Goal: Information Seeking & Learning: Compare options

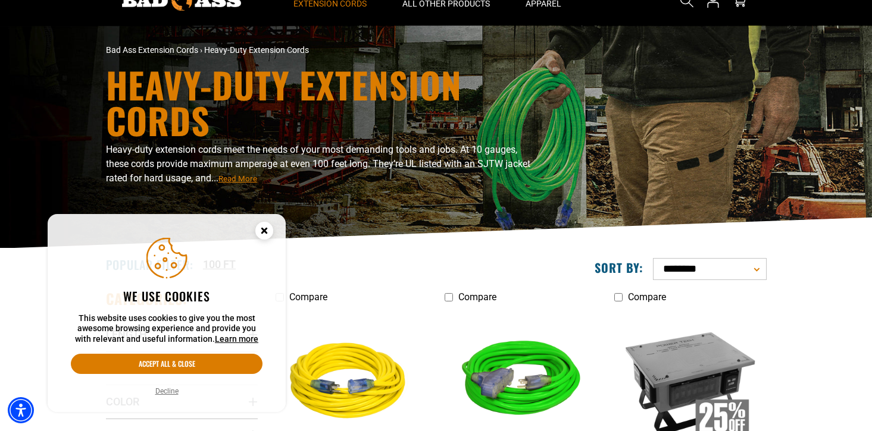
scroll to position [55, 0]
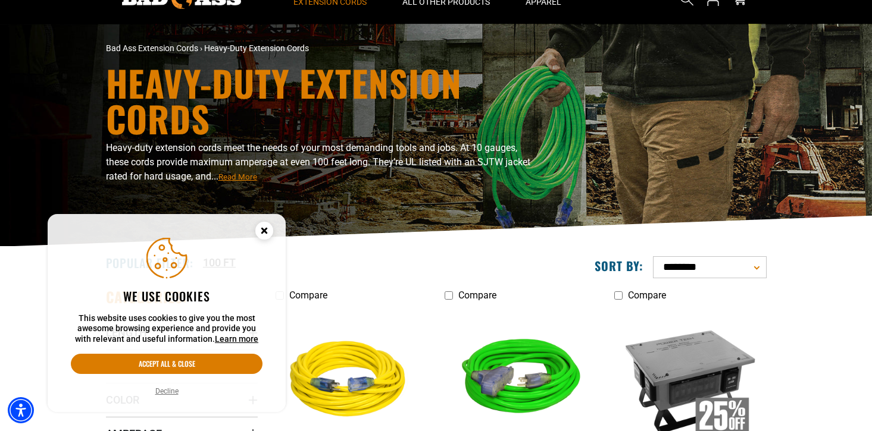
click at [266, 228] on icon "Close this option" at bounding box center [264, 230] width 4 height 4
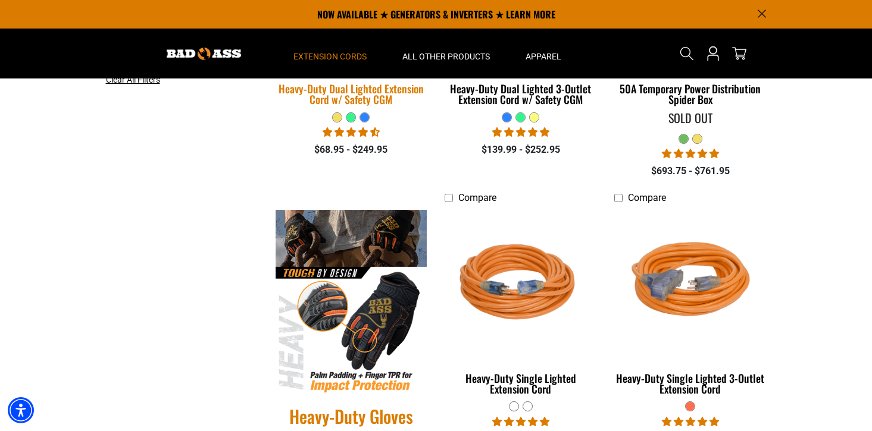
scroll to position [214, 0]
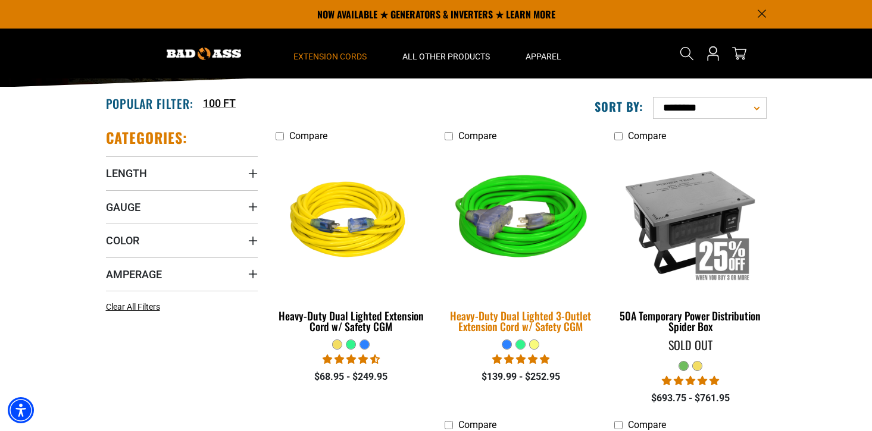
click at [501, 246] on img at bounding box center [520, 222] width 167 height 152
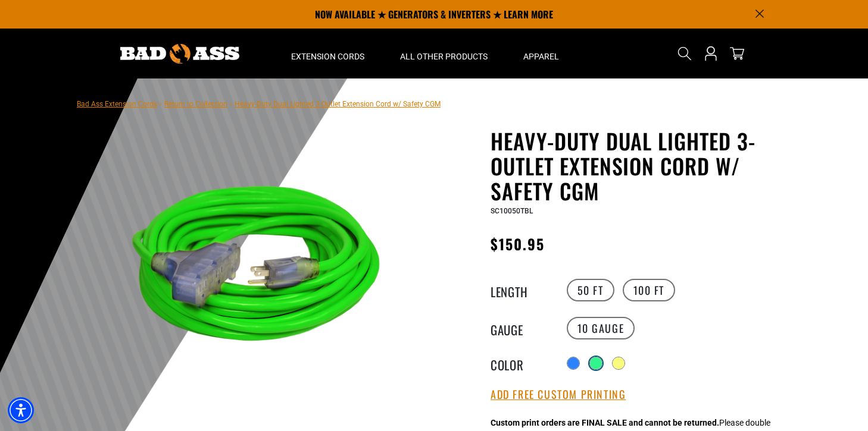
click at [596, 361] on div at bounding box center [596, 364] width 12 height 12
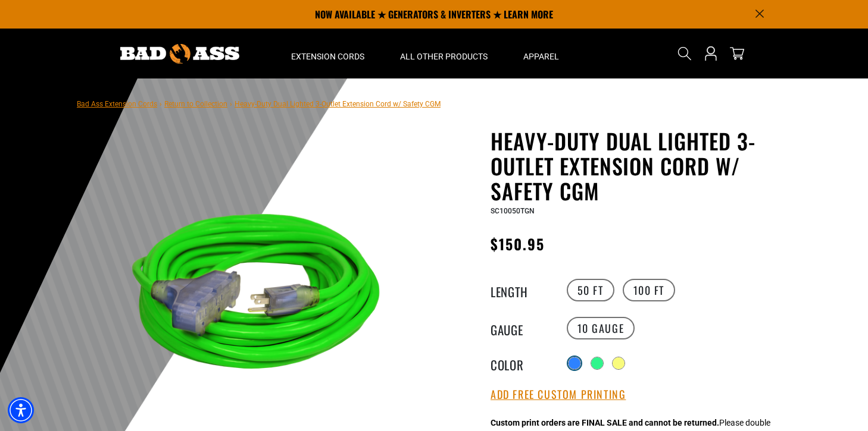
click at [571, 358] on div at bounding box center [574, 364] width 12 height 12
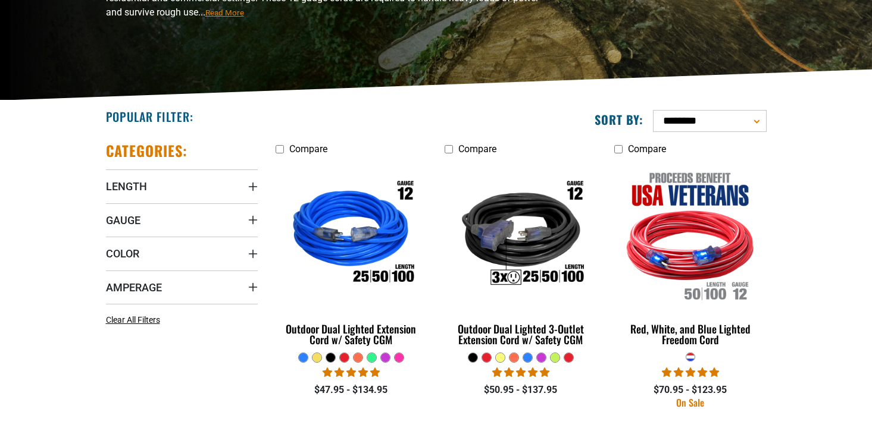
scroll to position [272, 0]
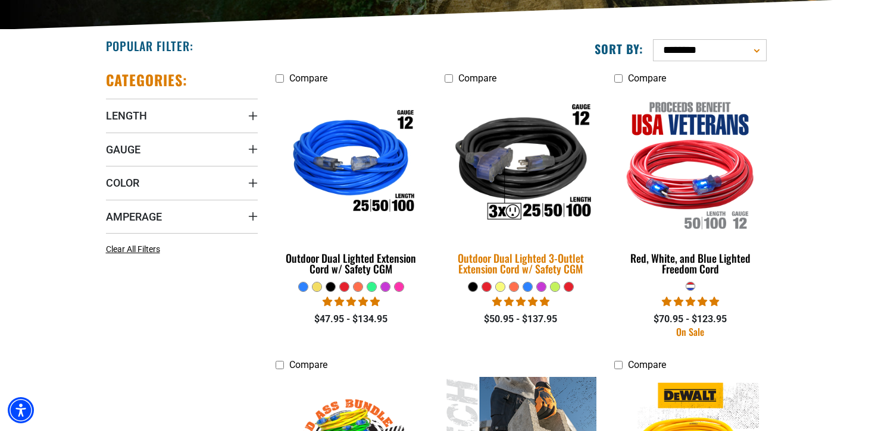
click at [530, 265] on div "Outdoor Dual Lighted 3-Outlet Extension Cord w/ Safety CGM" at bounding box center [520, 263] width 152 height 21
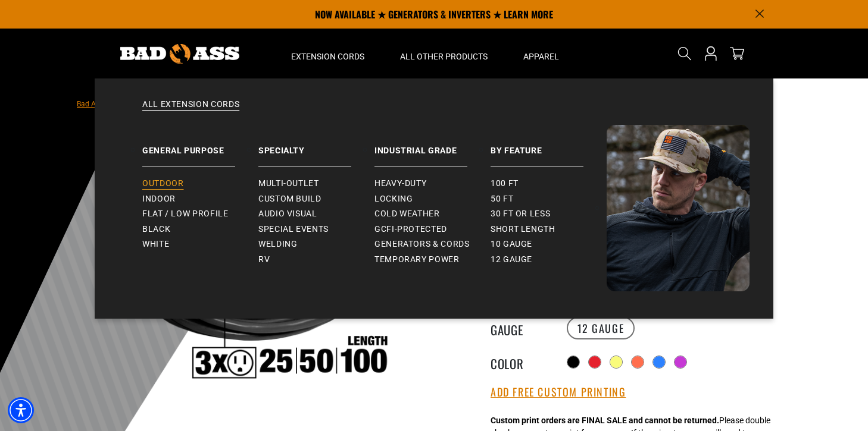
click at [173, 182] on span "Outdoor" at bounding box center [162, 184] width 41 height 11
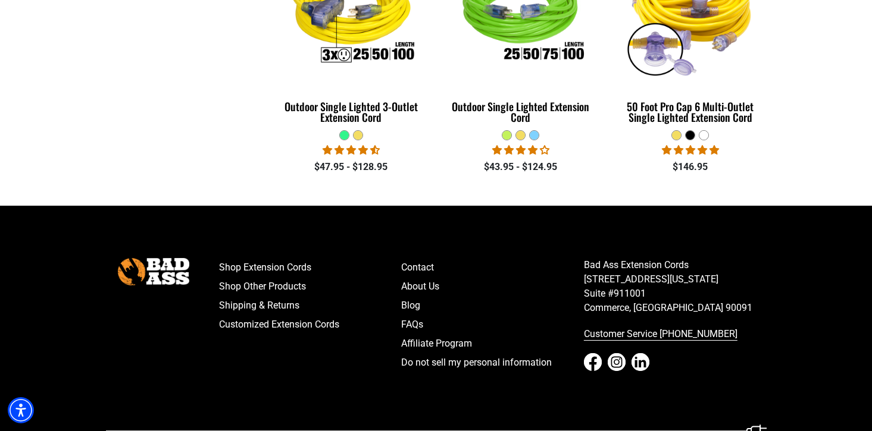
scroll to position [1036, 0]
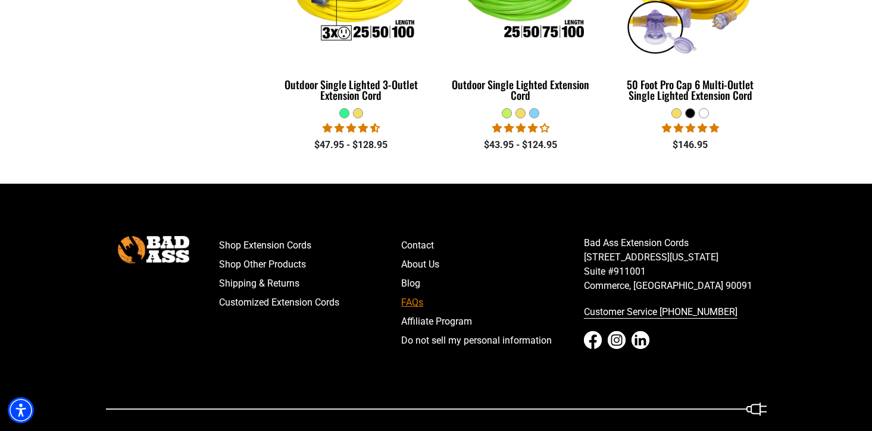
click at [418, 293] on link "FAQs" at bounding box center [492, 302] width 183 height 19
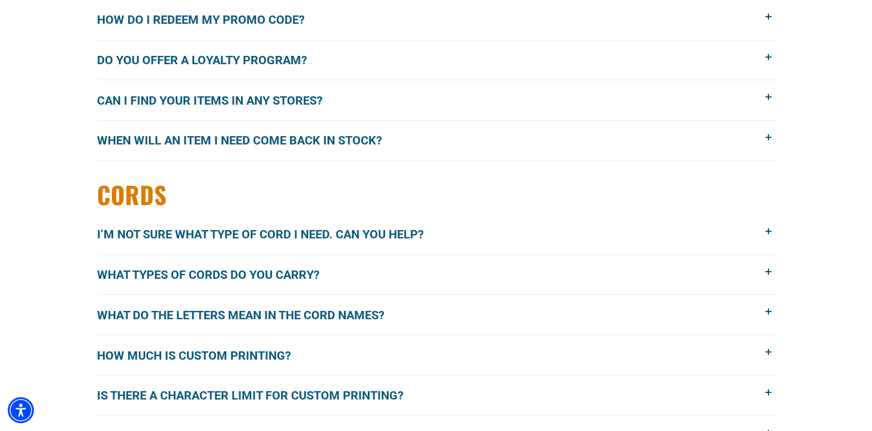
scroll to position [1200, 0]
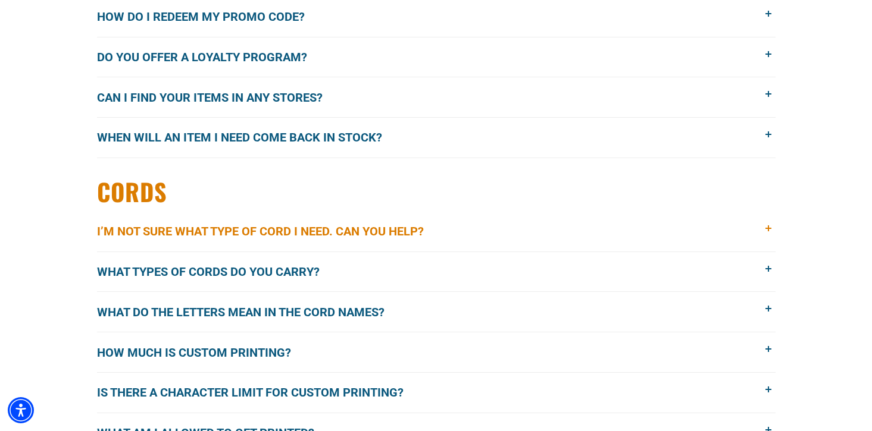
click at [343, 227] on span "I’m not sure what type of cord I need. Can you help?" at bounding box center [269, 232] width 345 height 18
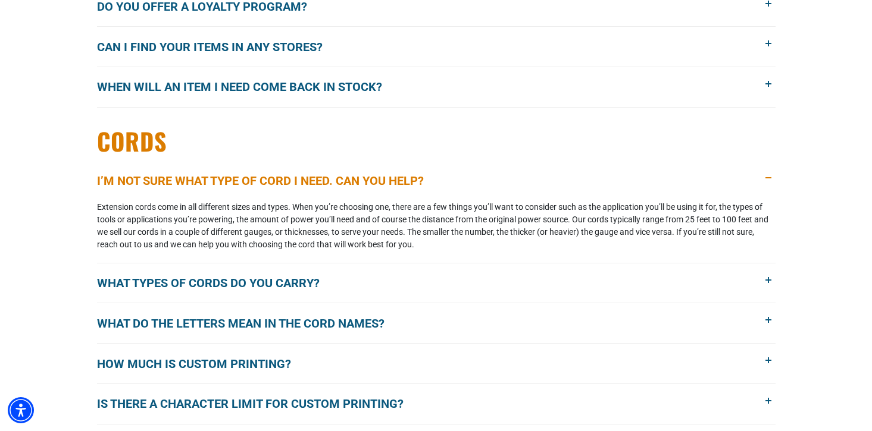
scroll to position [1279, 0]
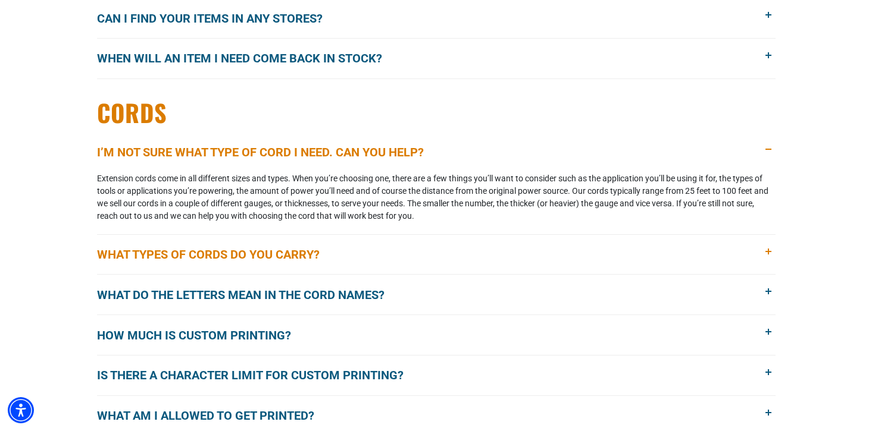
click at [337, 249] on span "What types of cords do you carry?" at bounding box center [217, 255] width 240 height 18
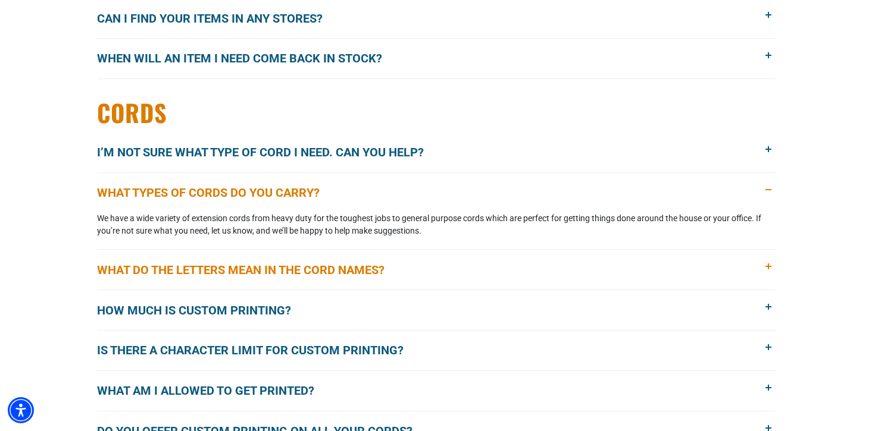
click at [338, 262] on span "What do the letters mean in the cord names?" at bounding box center [249, 270] width 305 height 18
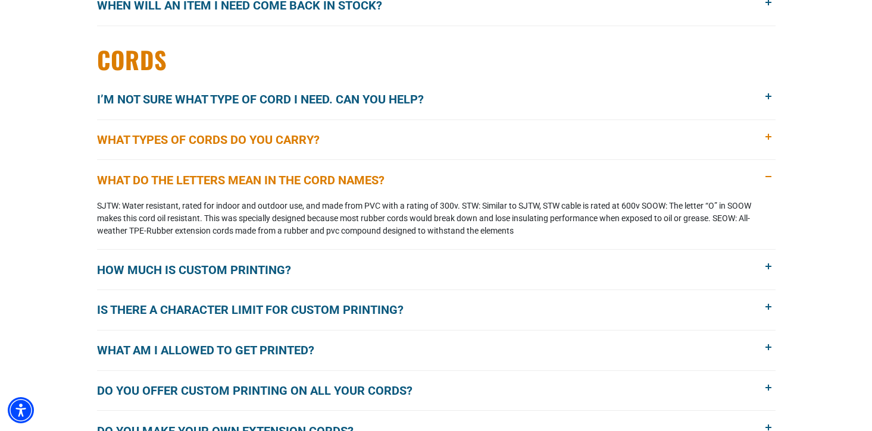
scroll to position [1333, 0]
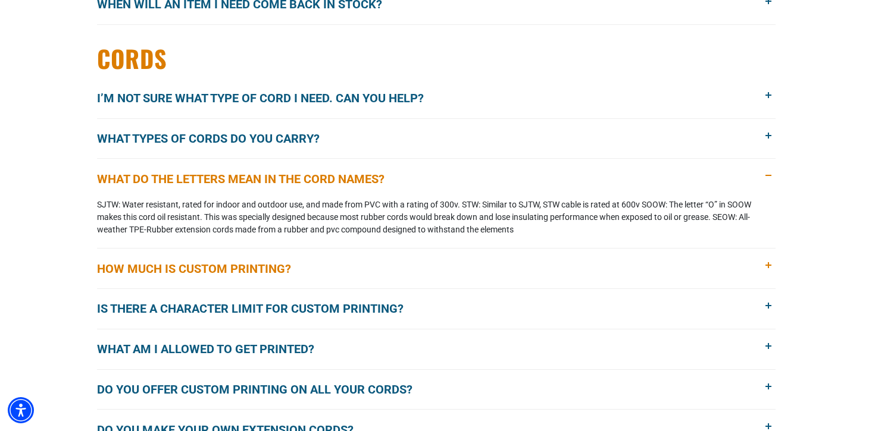
click at [339, 259] on button "How much is custom printing?" at bounding box center [436, 269] width 678 height 40
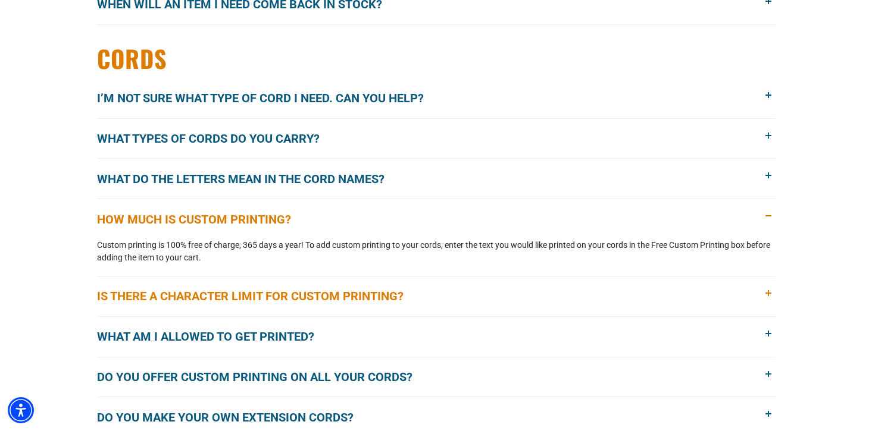
click at [345, 286] on button "Is there a character limit for custom printing?" at bounding box center [436, 297] width 678 height 40
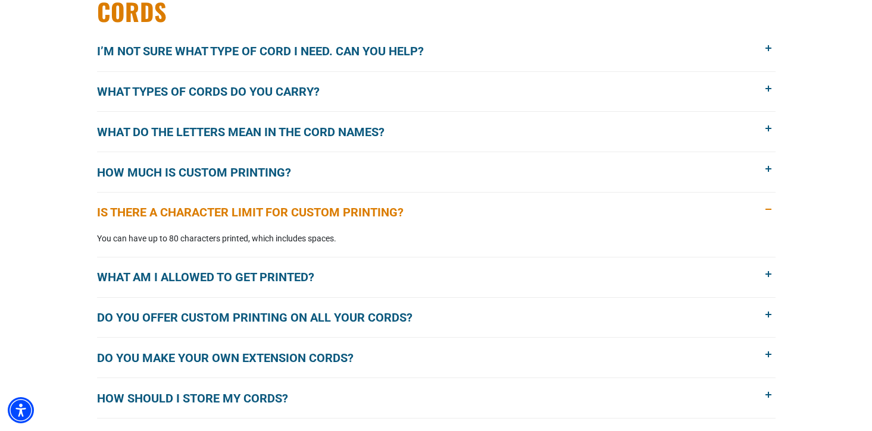
scroll to position [1382, 0]
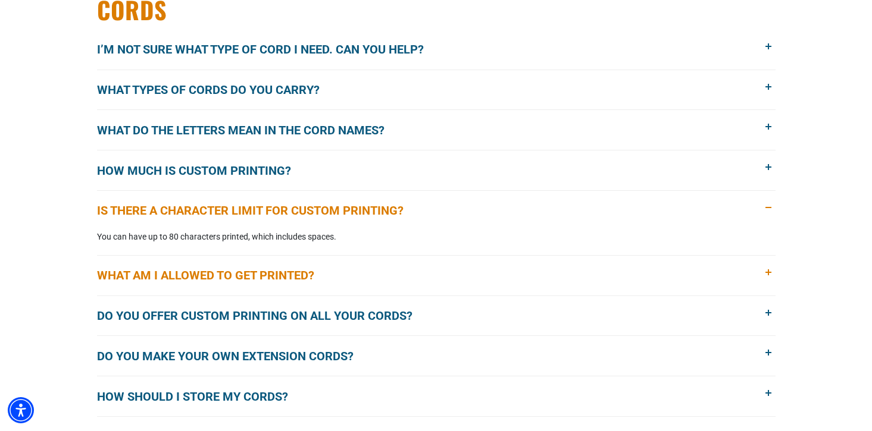
click at [344, 267] on button "What am I allowed to get printed?" at bounding box center [436, 276] width 678 height 40
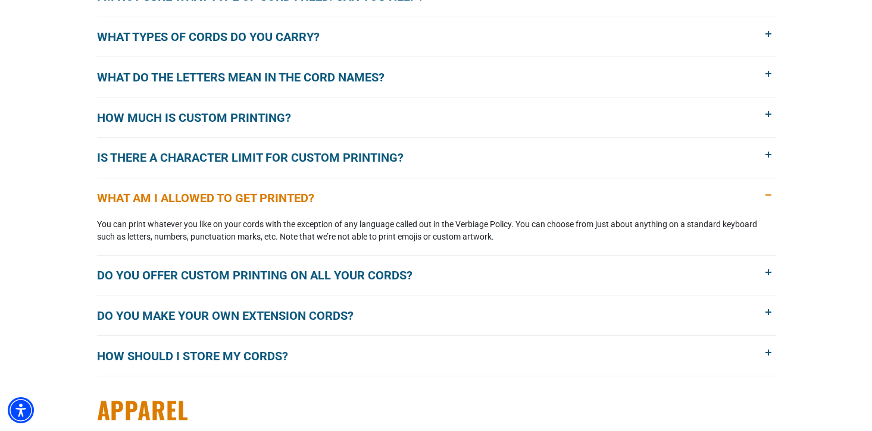
scroll to position [1445, 0]
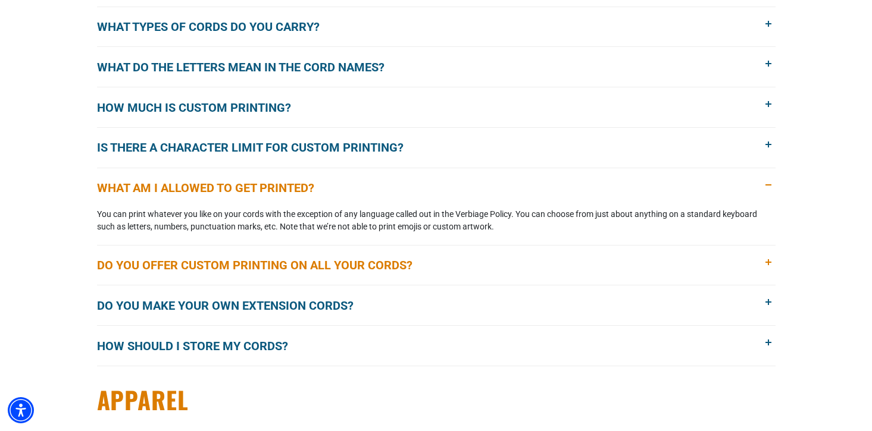
click at [344, 274] on span "Do you offer custom printing on all your cords?" at bounding box center [263, 265] width 333 height 18
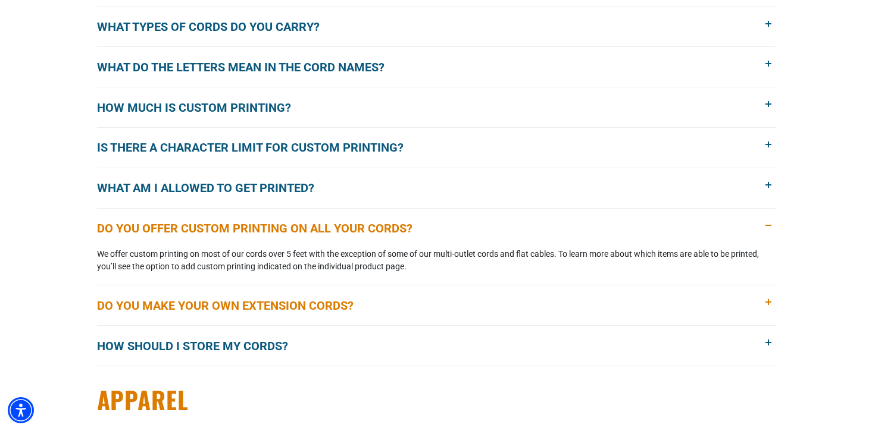
click at [342, 293] on button "Do you make your own extension cords?" at bounding box center [436, 306] width 678 height 40
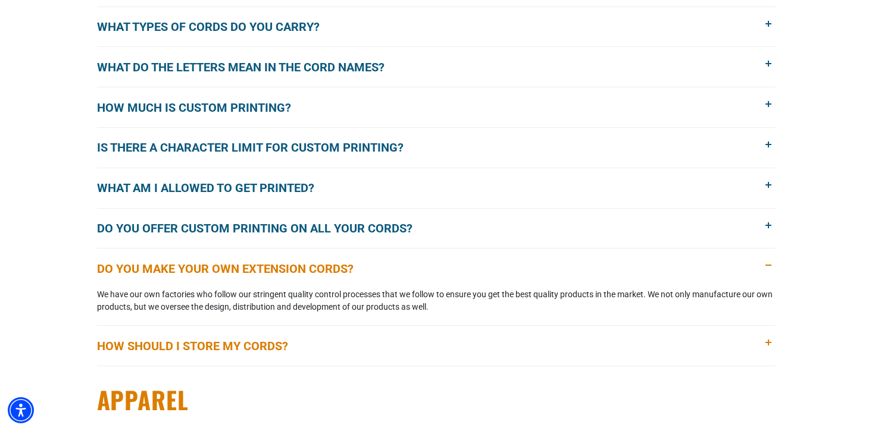
click at [330, 342] on button "How should I store my cords?" at bounding box center [436, 346] width 678 height 40
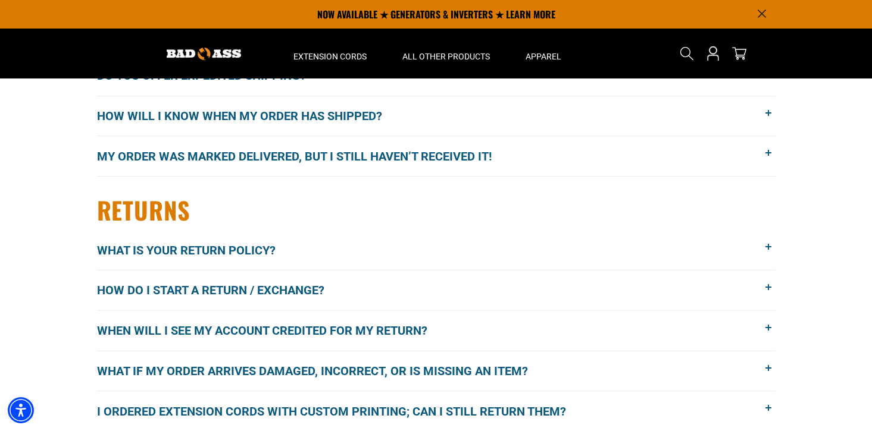
scroll to position [458, 0]
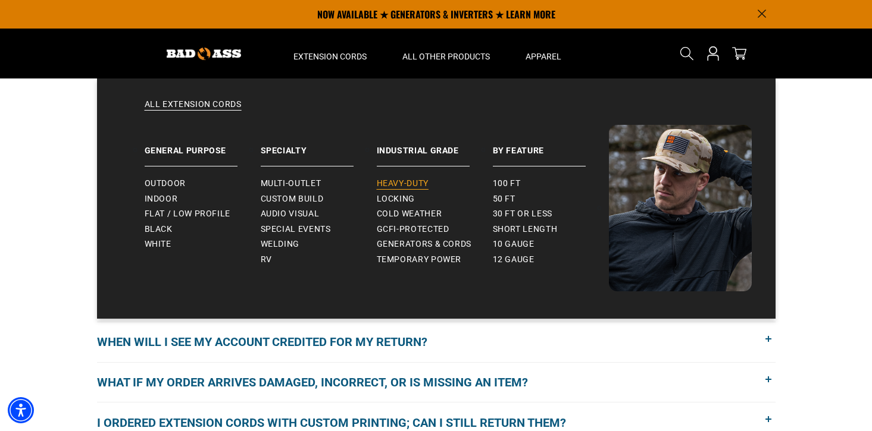
click at [389, 185] on span "Heavy-Duty" at bounding box center [403, 184] width 52 height 11
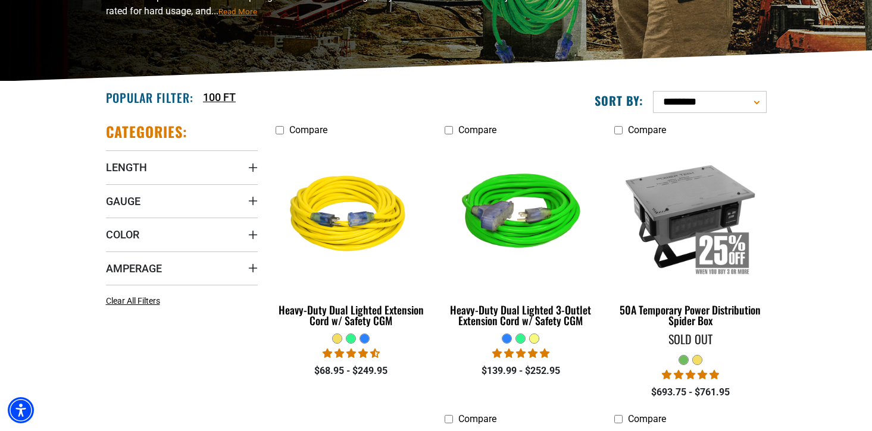
scroll to position [223, 0]
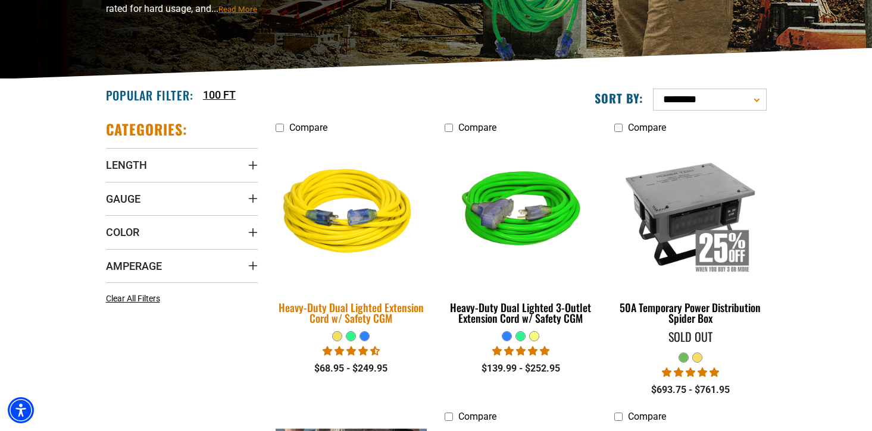
click at [369, 205] on img at bounding box center [351, 213] width 167 height 152
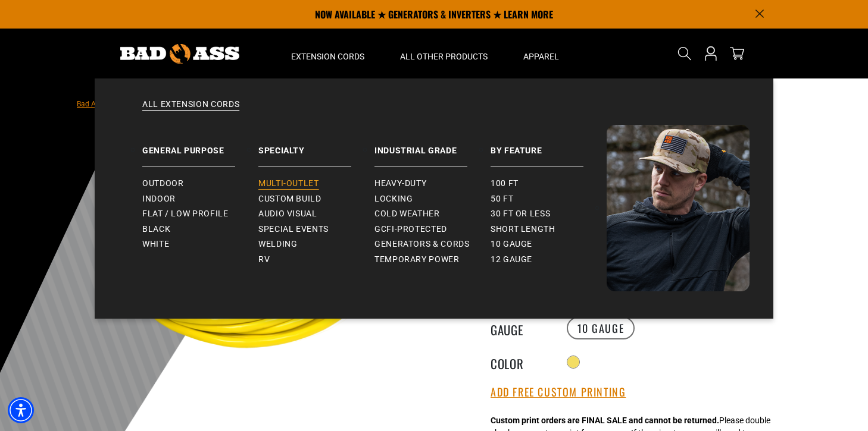
click at [314, 184] on span "Multi-Outlet" at bounding box center [288, 184] width 61 height 11
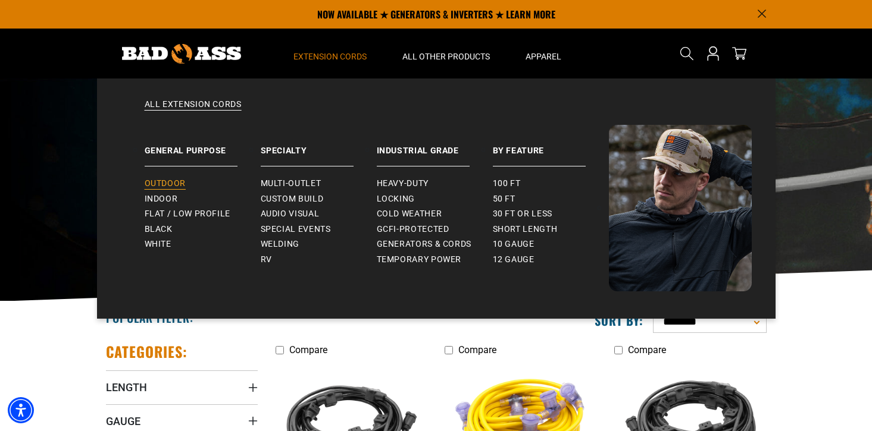
click at [170, 182] on span "Outdoor" at bounding box center [165, 184] width 41 height 11
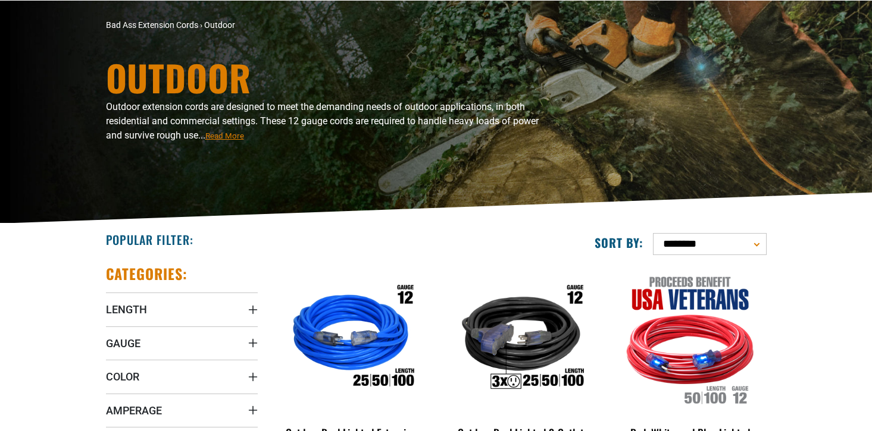
scroll to position [321, 0]
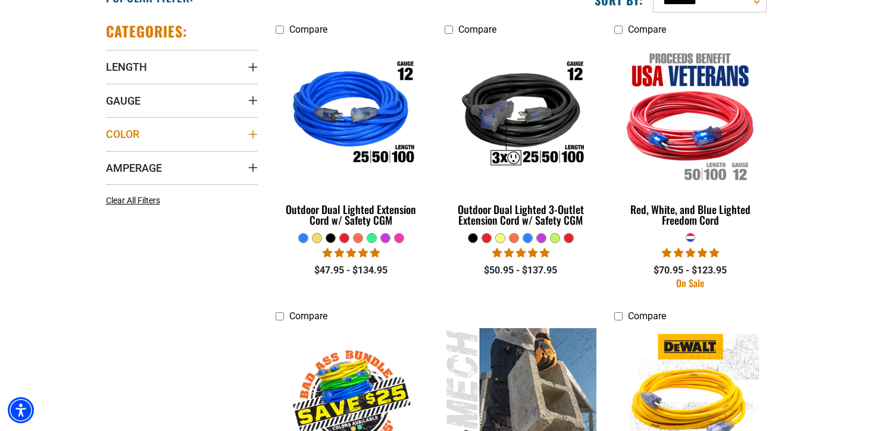
click at [253, 143] on summary "Color" at bounding box center [182, 133] width 152 height 33
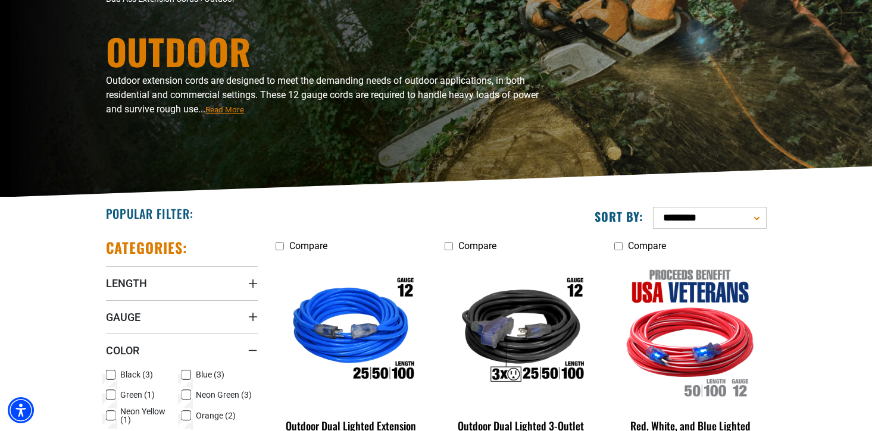
scroll to position [139, 0]
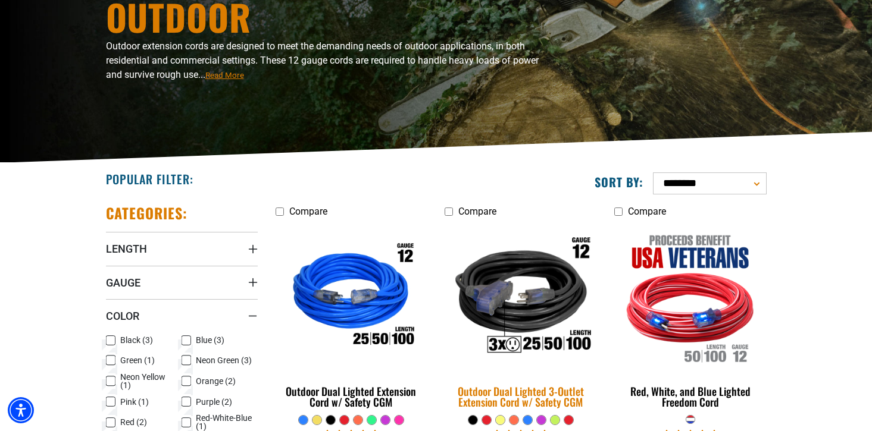
click at [495, 280] on img at bounding box center [520, 297] width 167 height 152
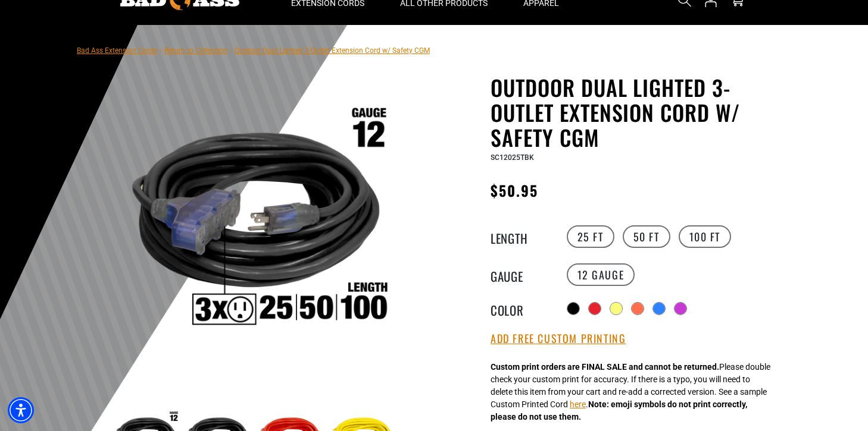
scroll to position [73, 0]
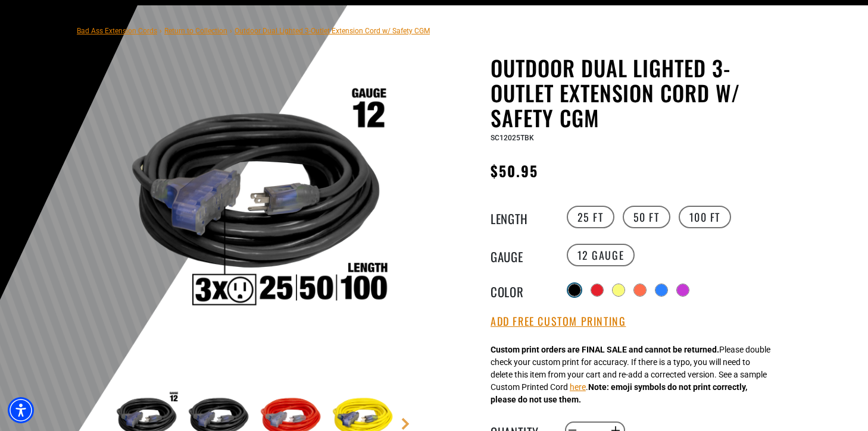
click at [571, 290] on div at bounding box center [574, 290] width 12 height 12
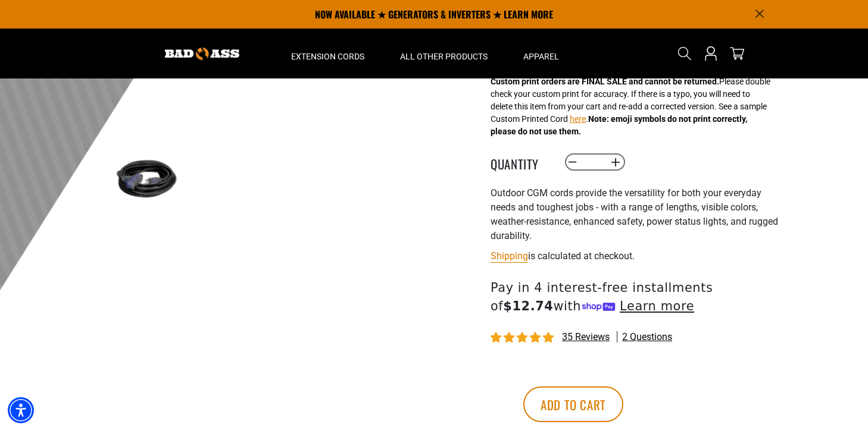
scroll to position [298, 0]
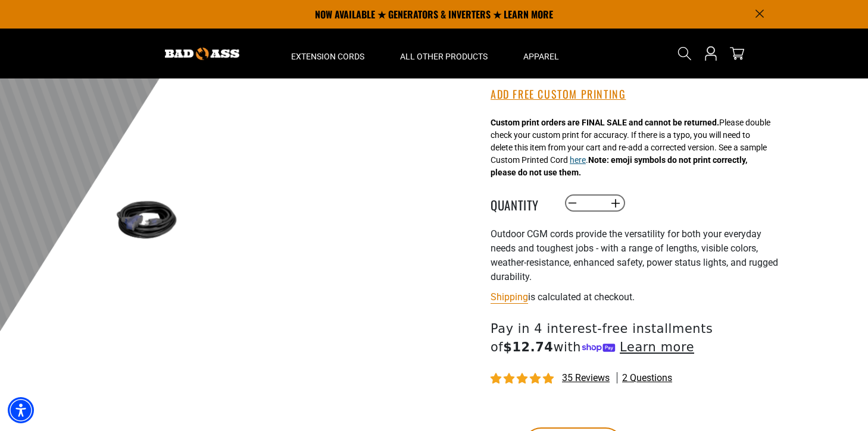
click at [585, 162] on button "here" at bounding box center [577, 160] width 16 height 12
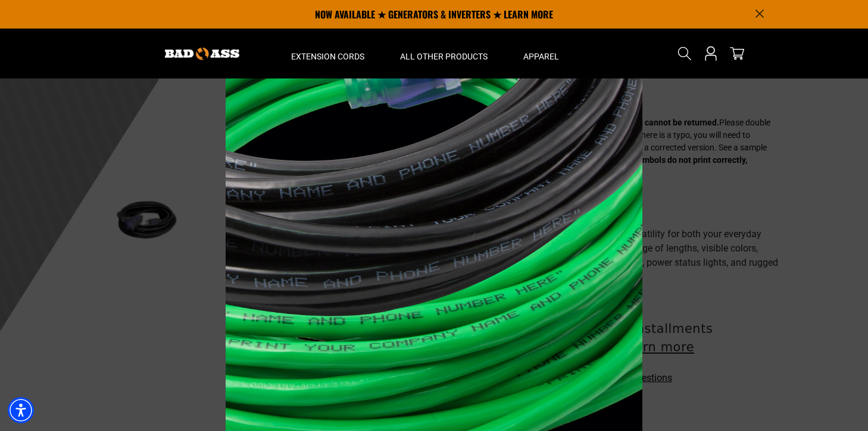
click at [681, 162] on span at bounding box center [434, 215] width 868 height 431
click at [716, 265] on span at bounding box center [434, 215] width 868 height 431
click at [697, 209] on span at bounding box center [434, 215] width 868 height 431
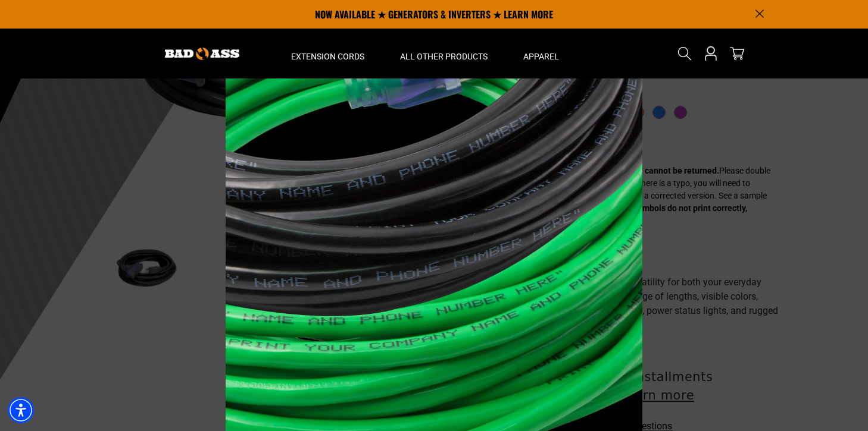
scroll to position [241, 0]
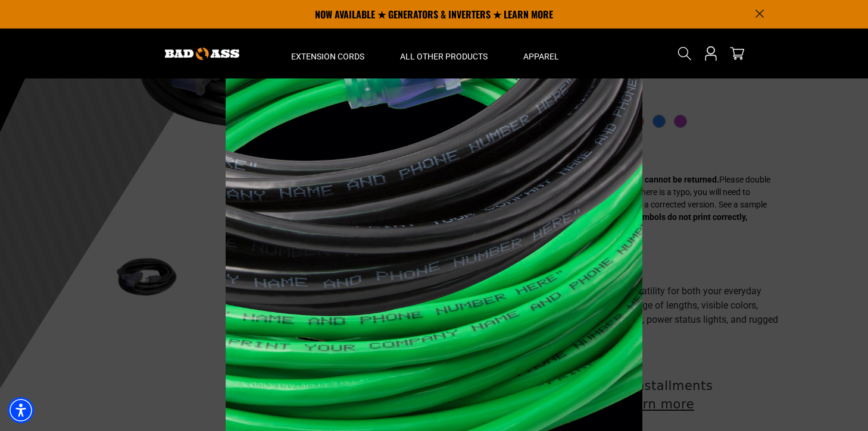
click at [619, 168] on div at bounding box center [434, 275] width 417 height 476
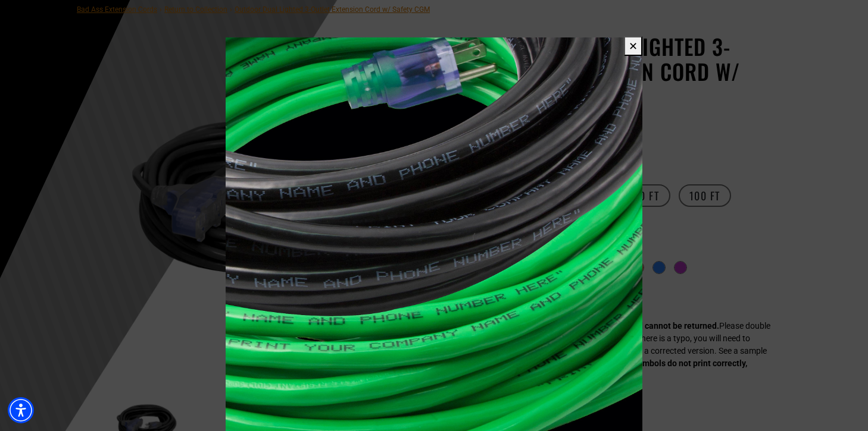
scroll to position [0, 0]
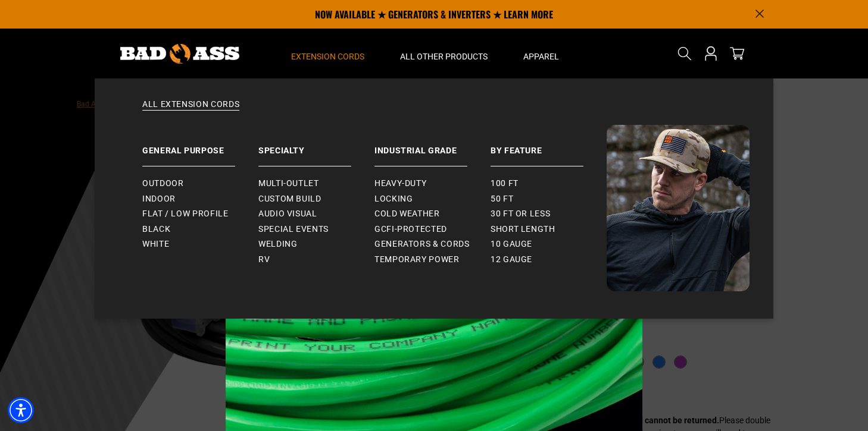
click at [348, 60] on span "Extension Cords" at bounding box center [327, 56] width 73 height 11
click at [167, 180] on span "Outdoor" at bounding box center [162, 184] width 41 height 11
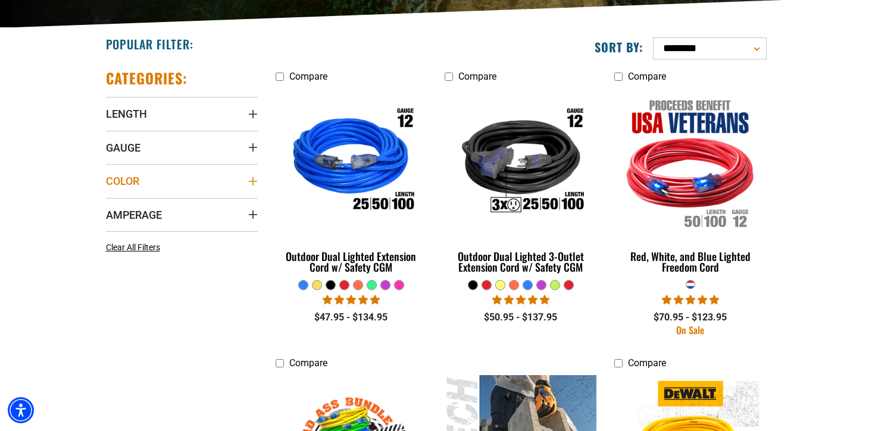
scroll to position [297, 0]
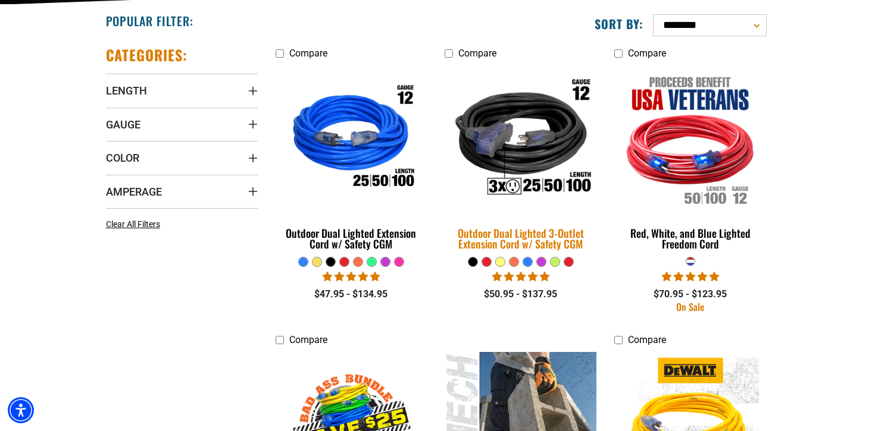
click at [529, 134] on img at bounding box center [520, 139] width 167 height 152
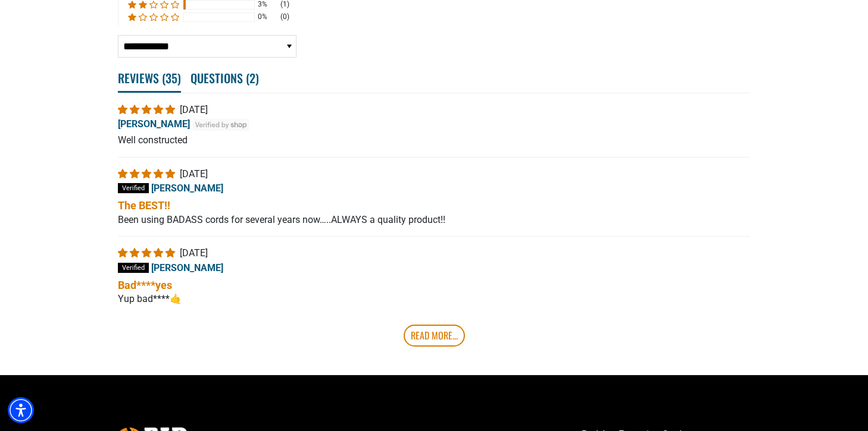
scroll to position [2324, 0]
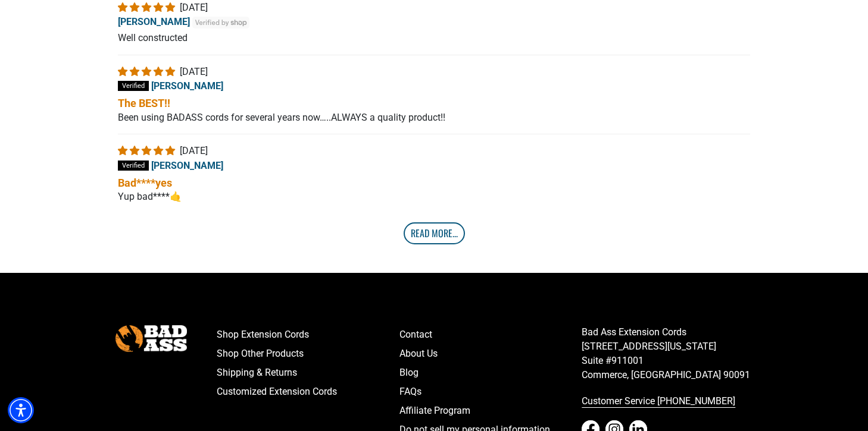
click at [439, 236] on link "Read More..." at bounding box center [433, 233] width 61 height 21
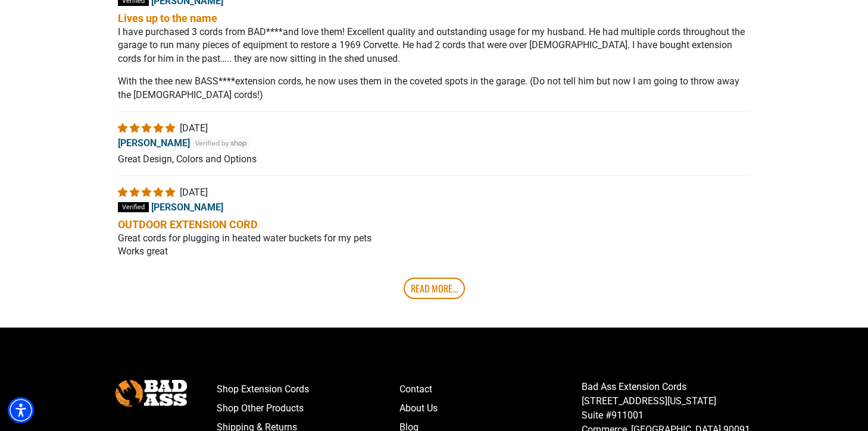
scroll to position [2585, 0]
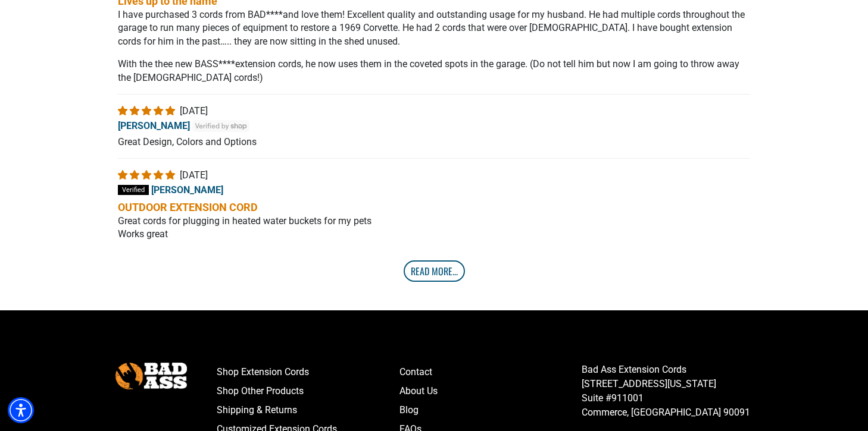
click at [427, 270] on link "Read More..." at bounding box center [433, 271] width 61 height 21
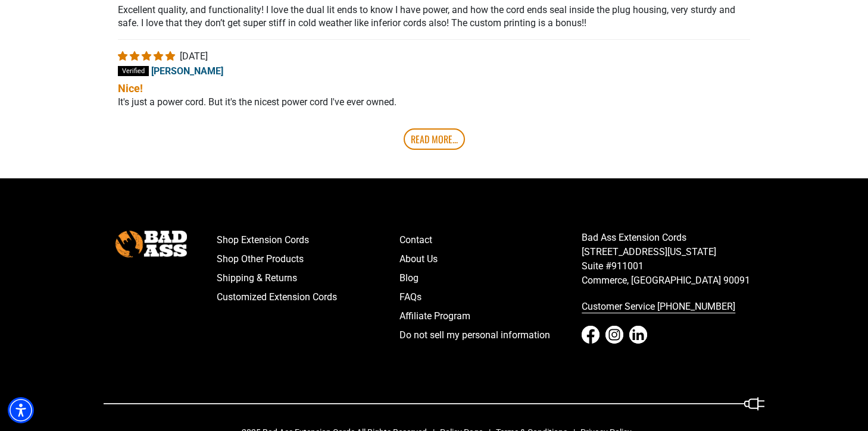
scroll to position [2992, 0]
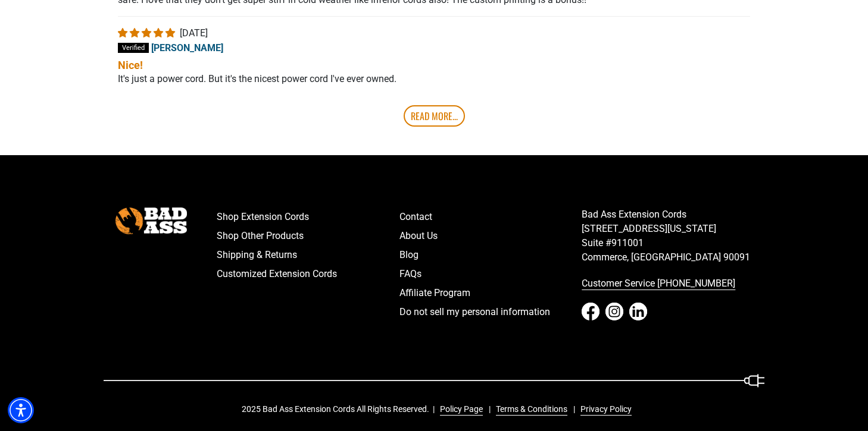
click at [648, 220] on p "Bad Ass Extension Cords 5670 East Washington Blvd. Suite #911001 Commerce, CA 9…" at bounding box center [672, 236] width 183 height 57
drag, startPoint x: 593, startPoint y: 220, endPoint x: 685, endPoint y: 218, distance: 92.2
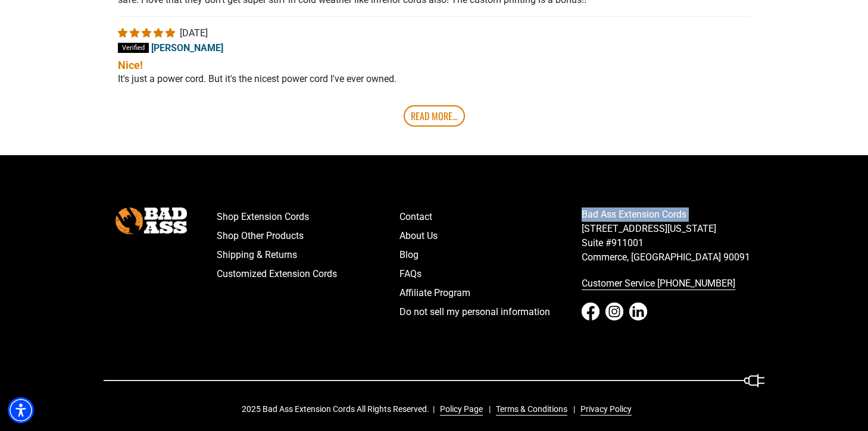
click at [685, 218] on p "Bad Ass Extension Cords 5670 East Washington Blvd. Suite #911001 Commerce, CA 9…" at bounding box center [672, 236] width 183 height 57
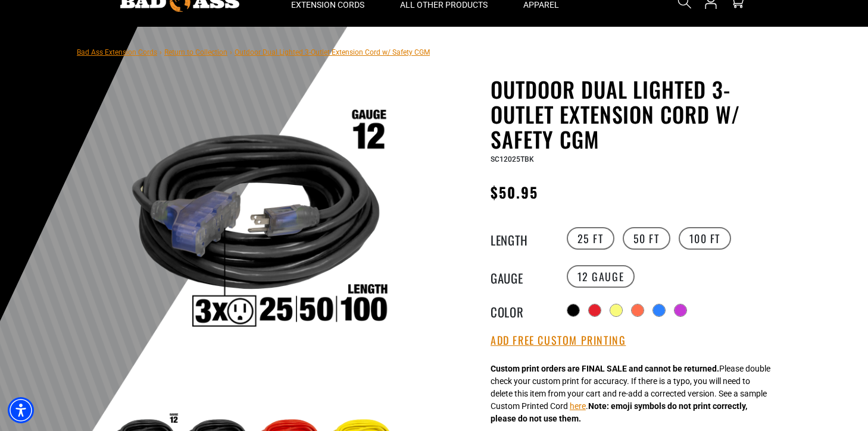
scroll to position [0, 0]
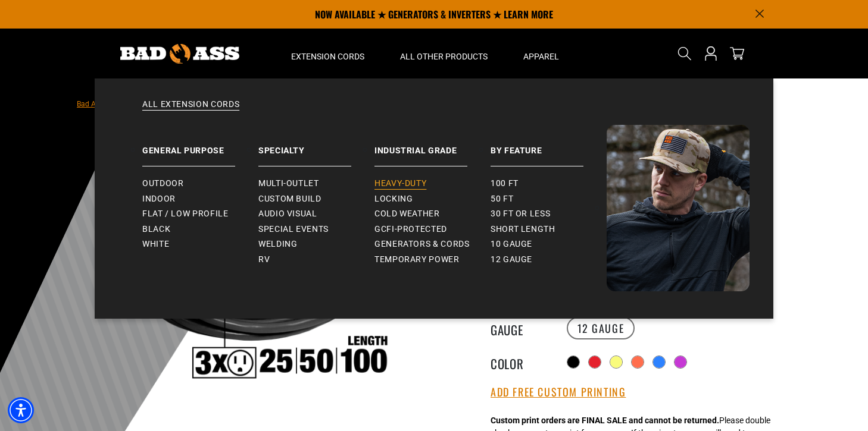
click at [406, 188] on span "Heavy-Duty" at bounding box center [400, 184] width 52 height 11
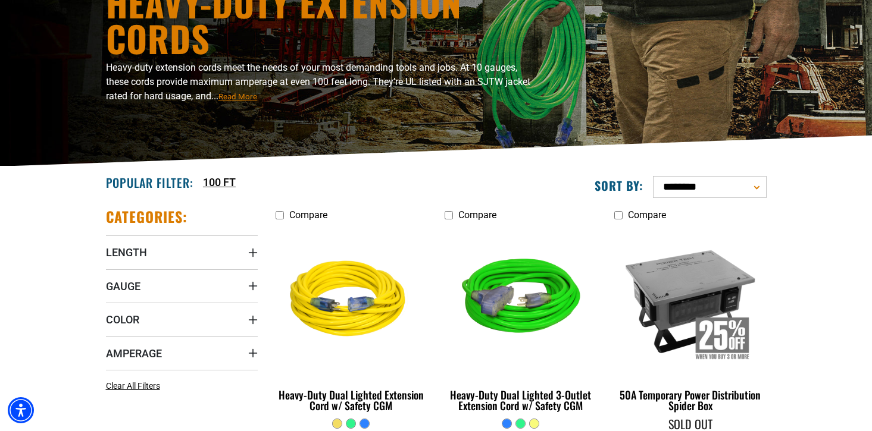
scroll to position [185, 0]
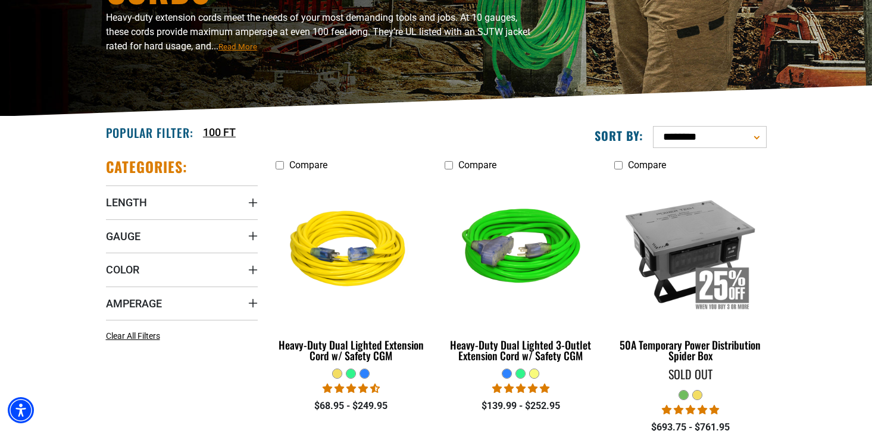
click at [534, 118] on div "**********" at bounding box center [605, 133] width 321 height 32
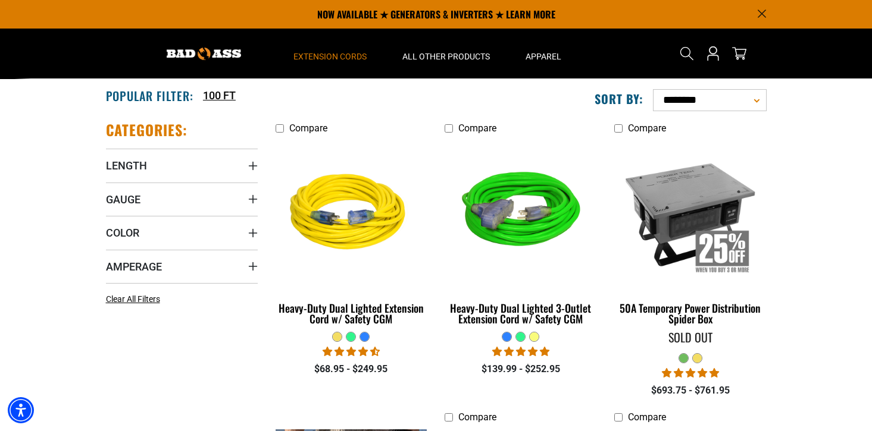
scroll to position [0, 0]
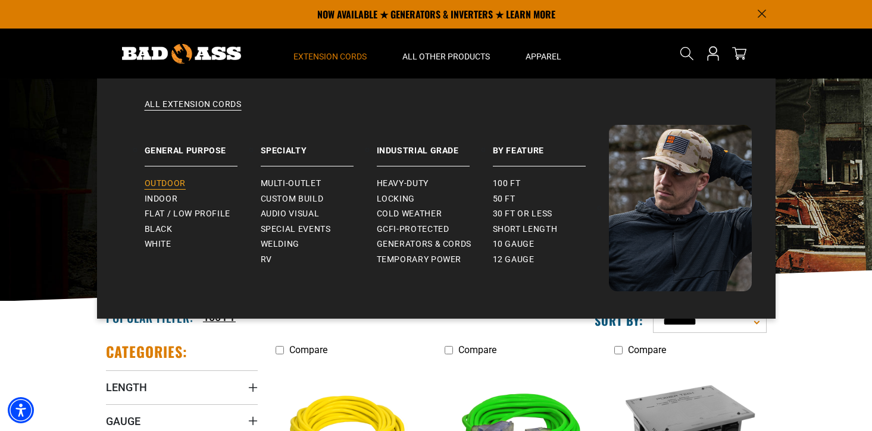
click at [170, 184] on span "Outdoor" at bounding box center [165, 184] width 41 height 11
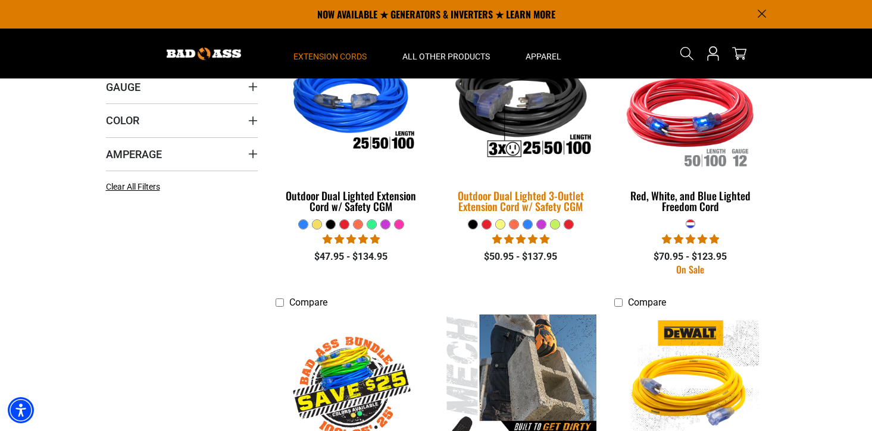
scroll to position [324, 0]
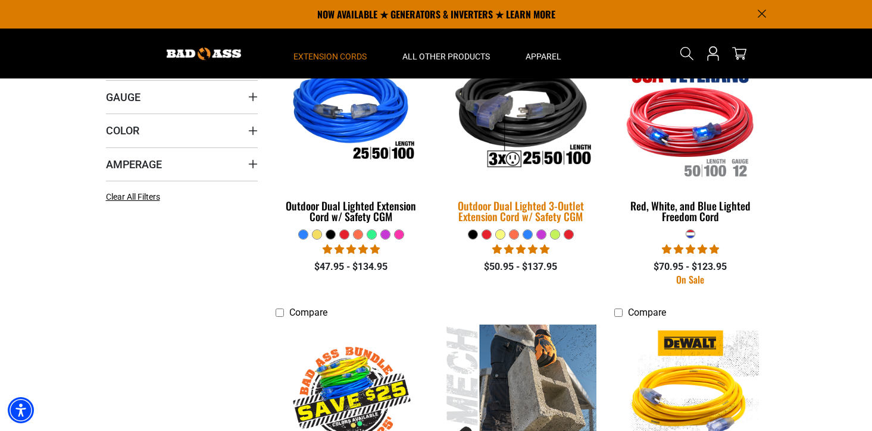
click at [509, 213] on div "Outdoor Dual Lighted 3-Outlet Extension Cord w/ Safety CGM" at bounding box center [520, 211] width 152 height 21
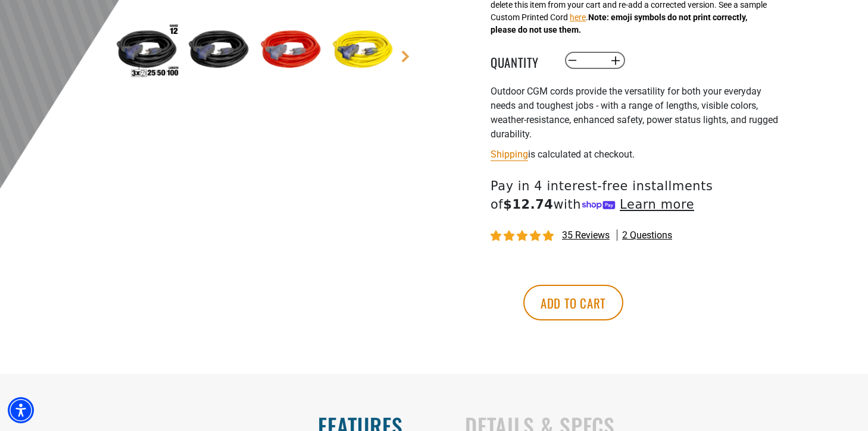
scroll to position [630, 0]
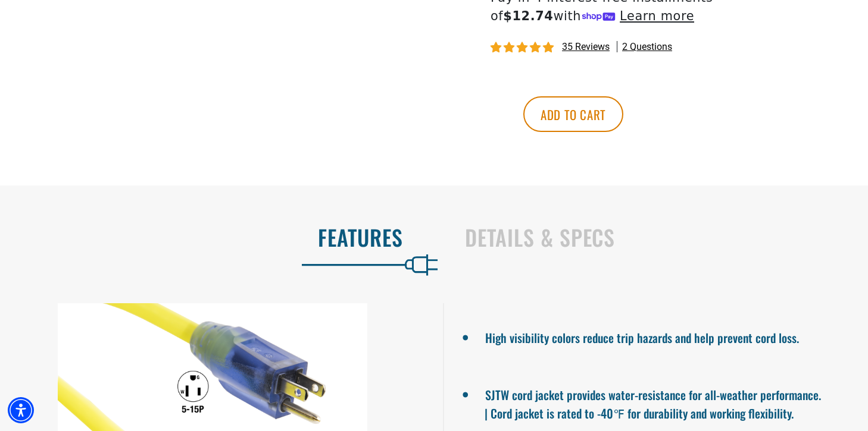
click at [516, 236] on h2 "Details & Specs" at bounding box center [654, 237] width 378 height 25
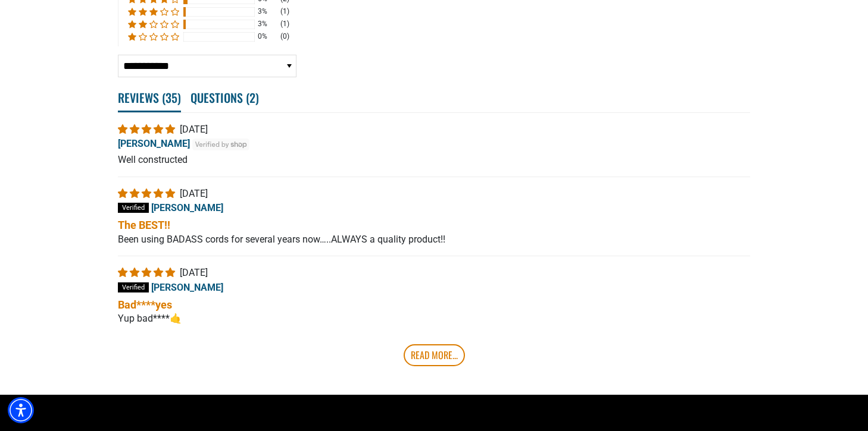
scroll to position [2400, 0]
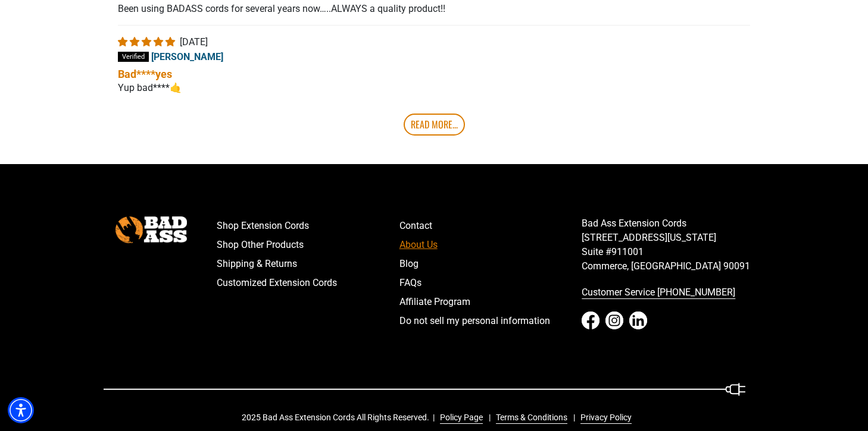
click at [419, 236] on link "About Us" at bounding box center [490, 245] width 183 height 19
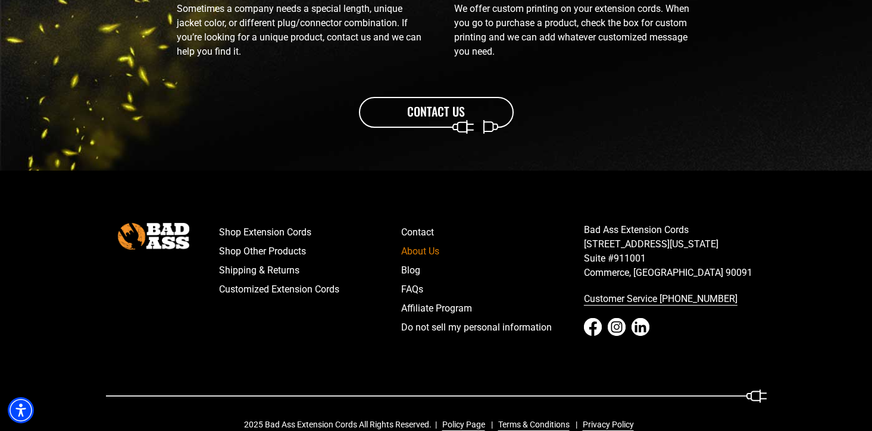
scroll to position [1489, 0]
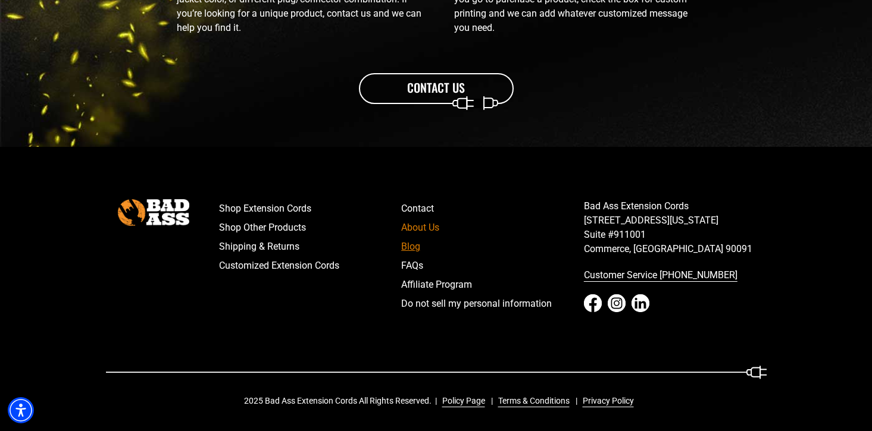
click at [412, 249] on link "Blog" at bounding box center [492, 246] width 183 height 19
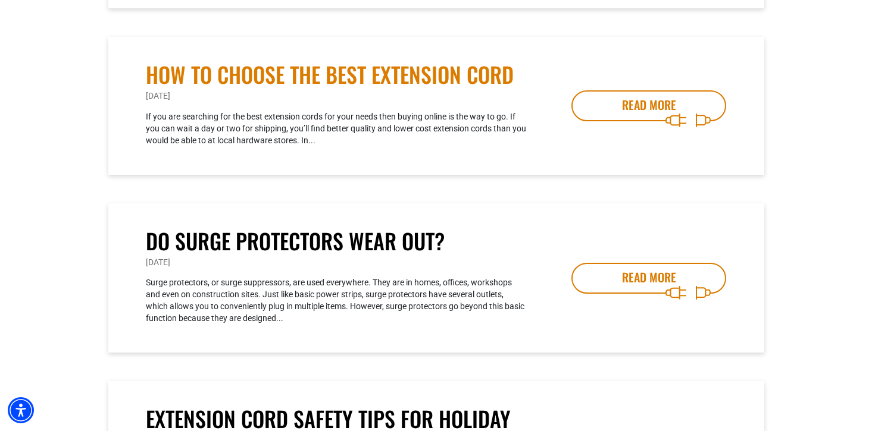
scroll to position [904, 0]
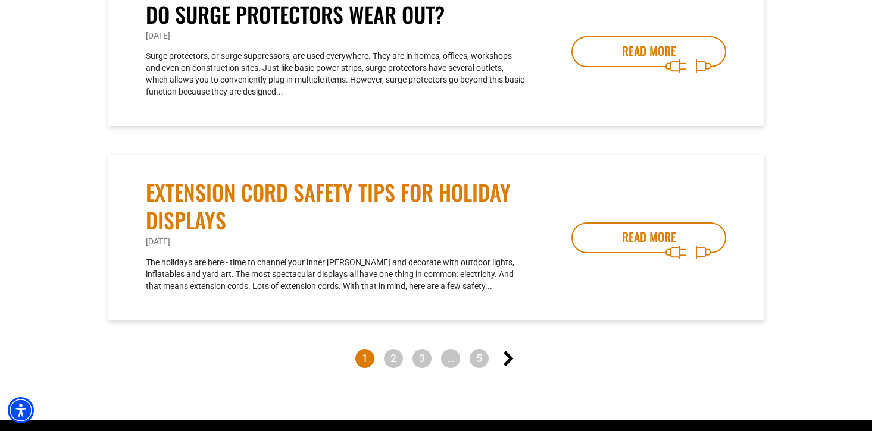
click at [416, 196] on link "Extension Cord Safety Tips for Holiday Displays" at bounding box center [336, 207] width 381 height 56
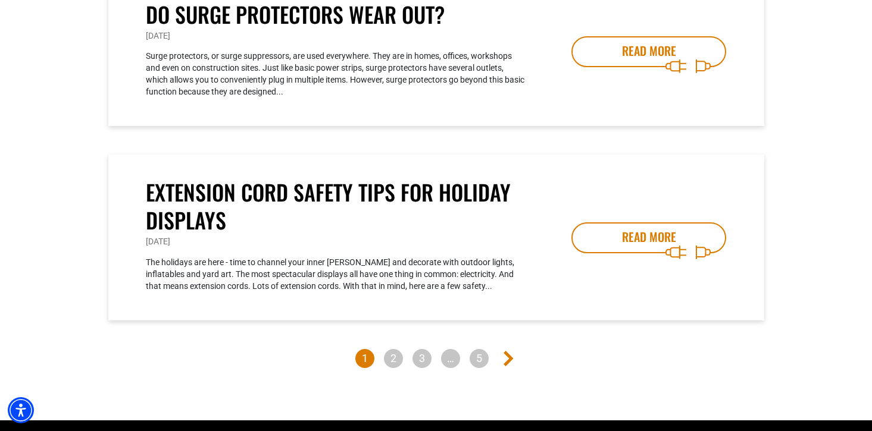
click at [505, 351] on icon "Next page" at bounding box center [508, 358] width 10 height 15
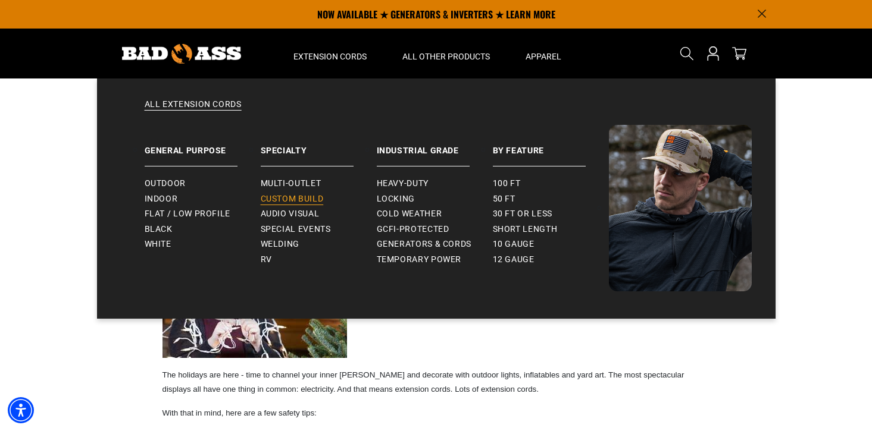
click at [300, 197] on span "Custom Build" at bounding box center [292, 199] width 63 height 11
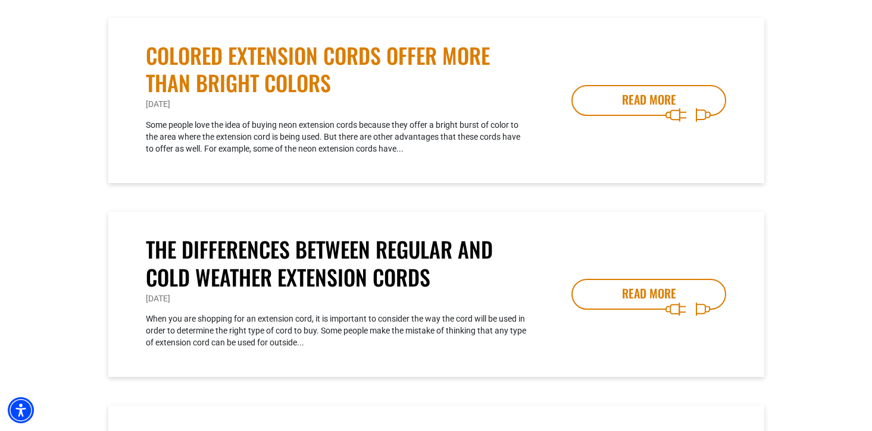
scroll to position [594, 0]
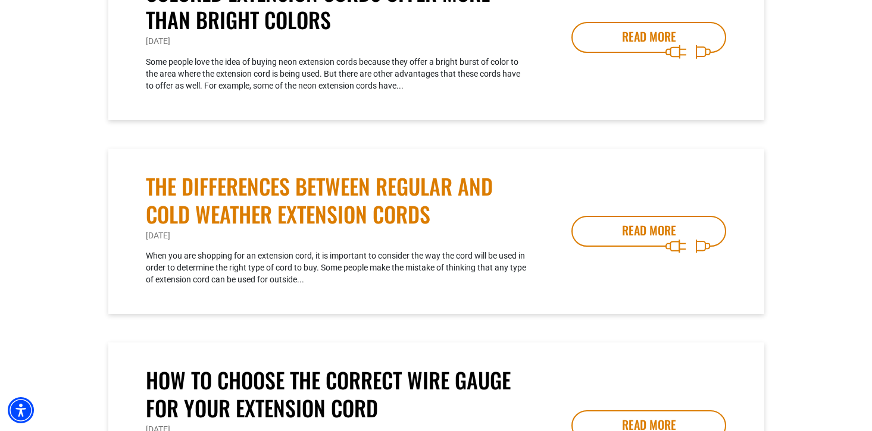
click at [428, 195] on link "The Differences Between Regular and Cold Weather Extension Cords" at bounding box center [336, 201] width 381 height 56
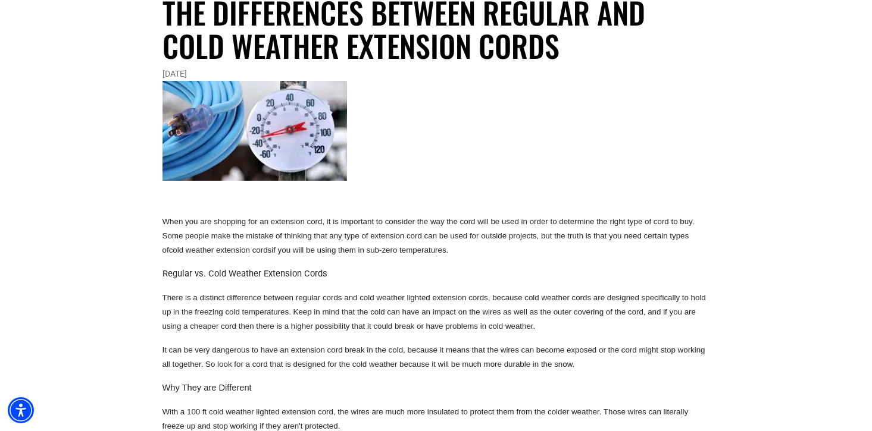
scroll to position [155, 0]
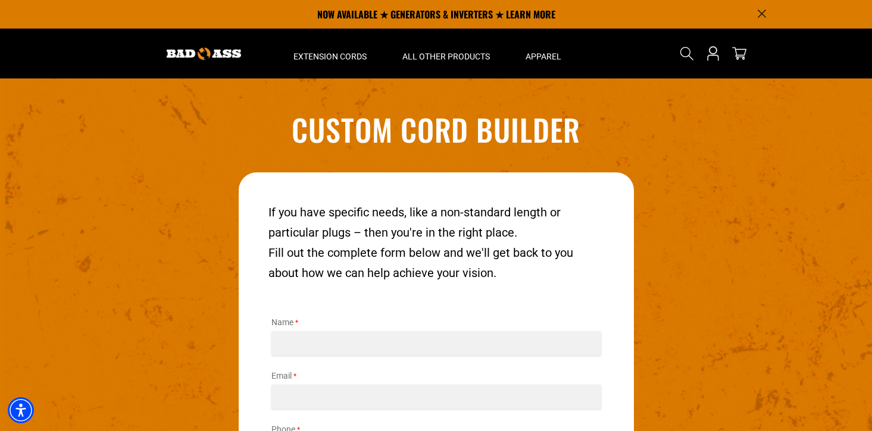
scroll to position [1324, 0]
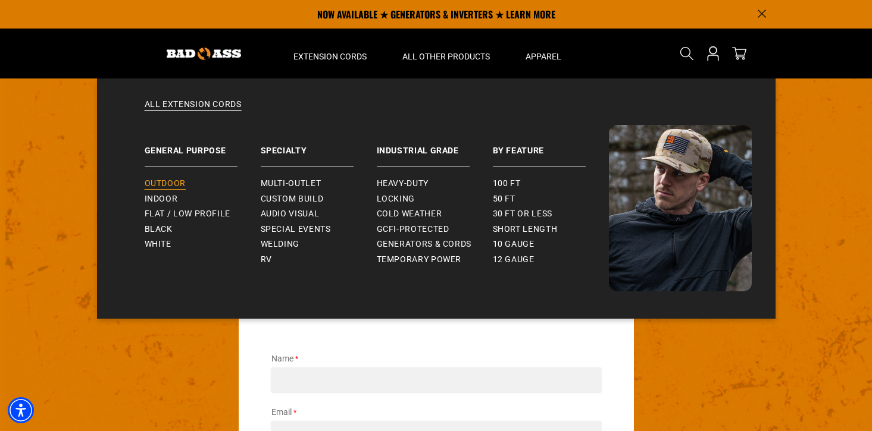
click at [161, 183] on span "Outdoor" at bounding box center [165, 184] width 41 height 11
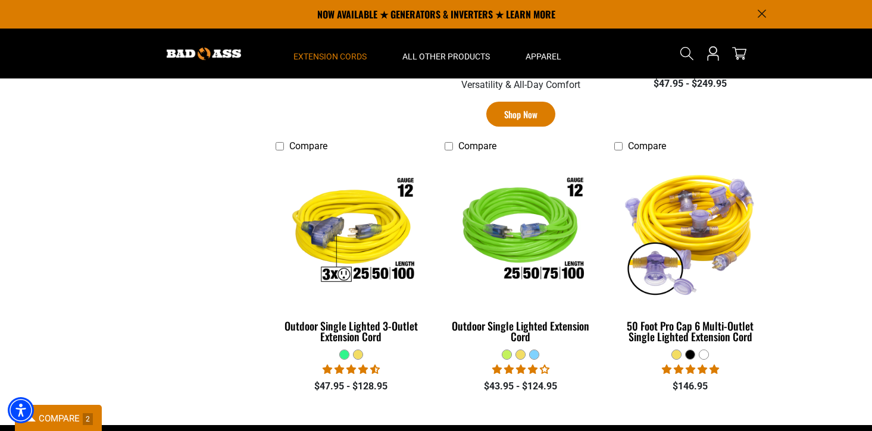
scroll to position [784, 0]
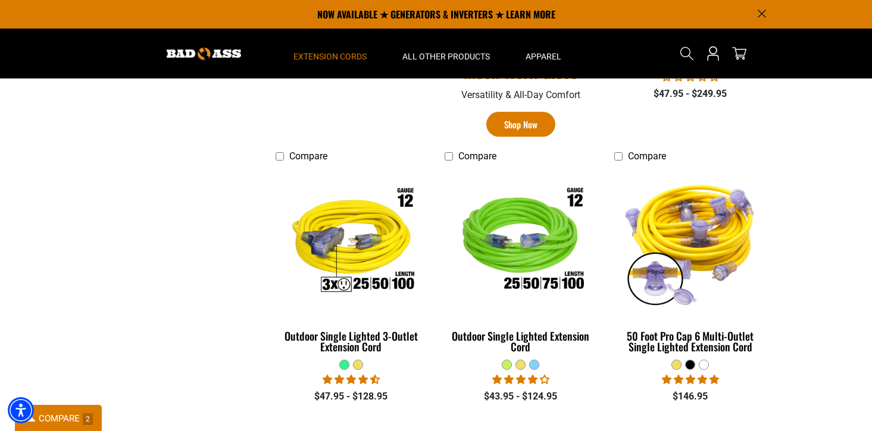
click at [61, 412] on div "COMPARE 2" at bounding box center [58, 419] width 87 height 28
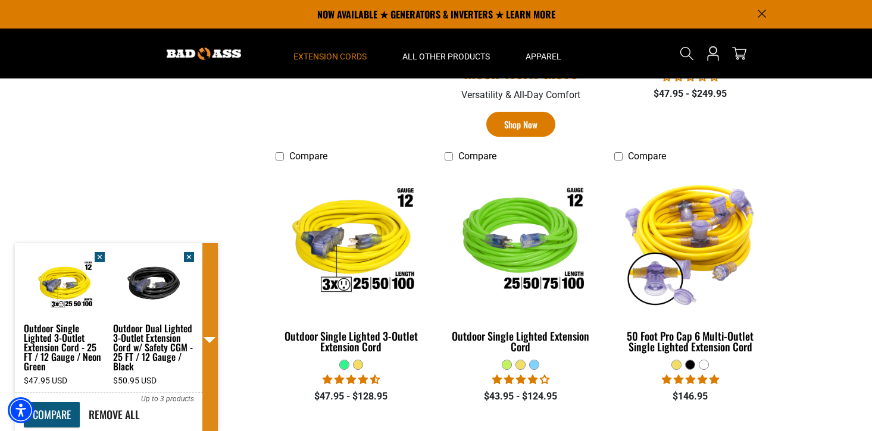
click at [54, 415] on link "COMPARE" at bounding box center [52, 415] width 56 height 26
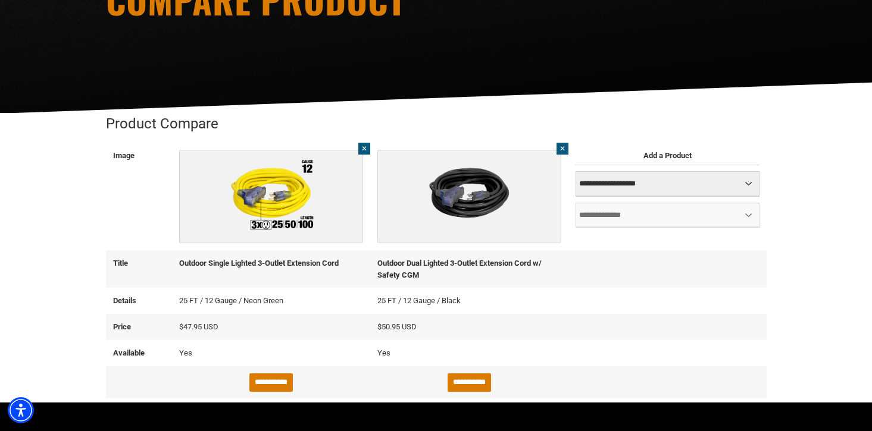
scroll to position [240, 0]
